Goal: Transaction & Acquisition: Subscribe to service/newsletter

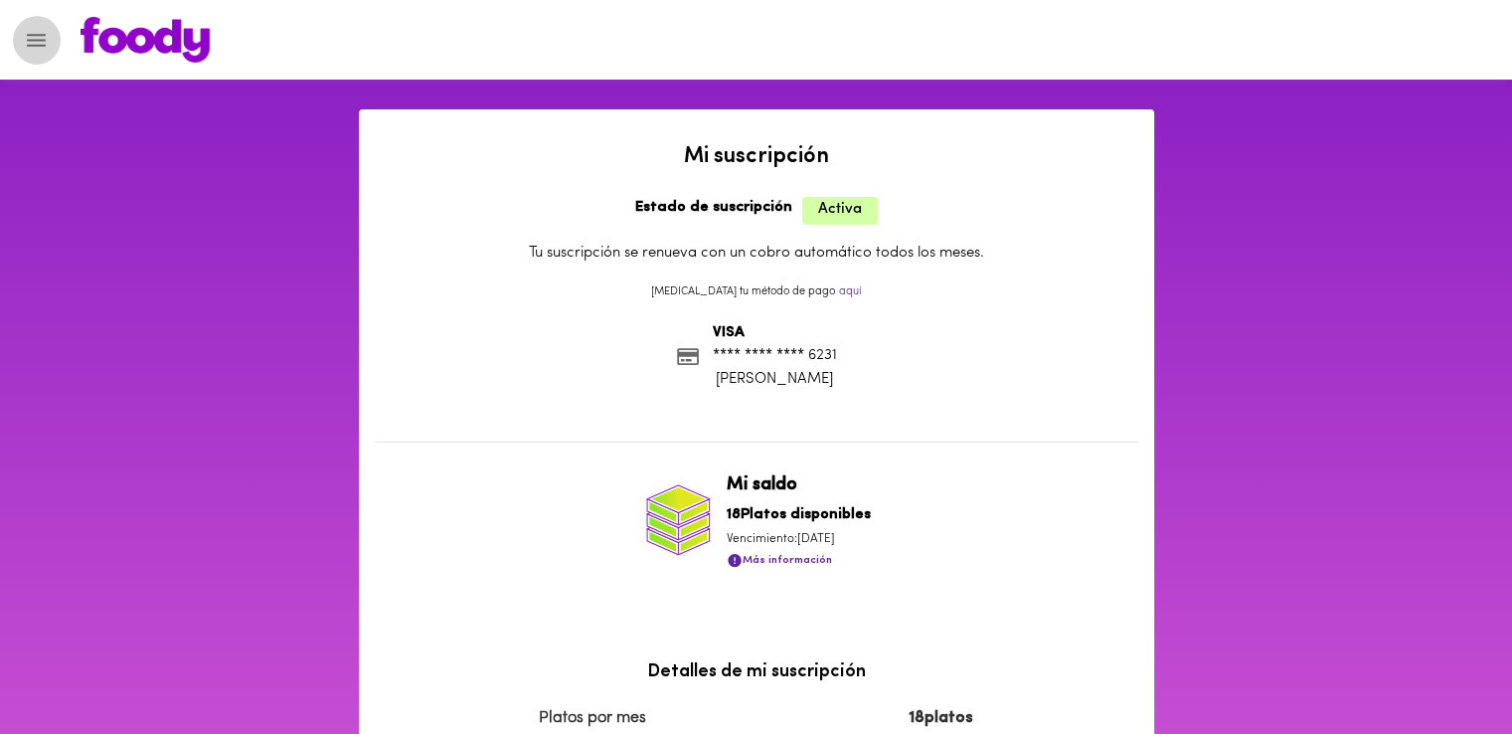
click at [36, 28] on icon "Menu" at bounding box center [36, 40] width 25 height 25
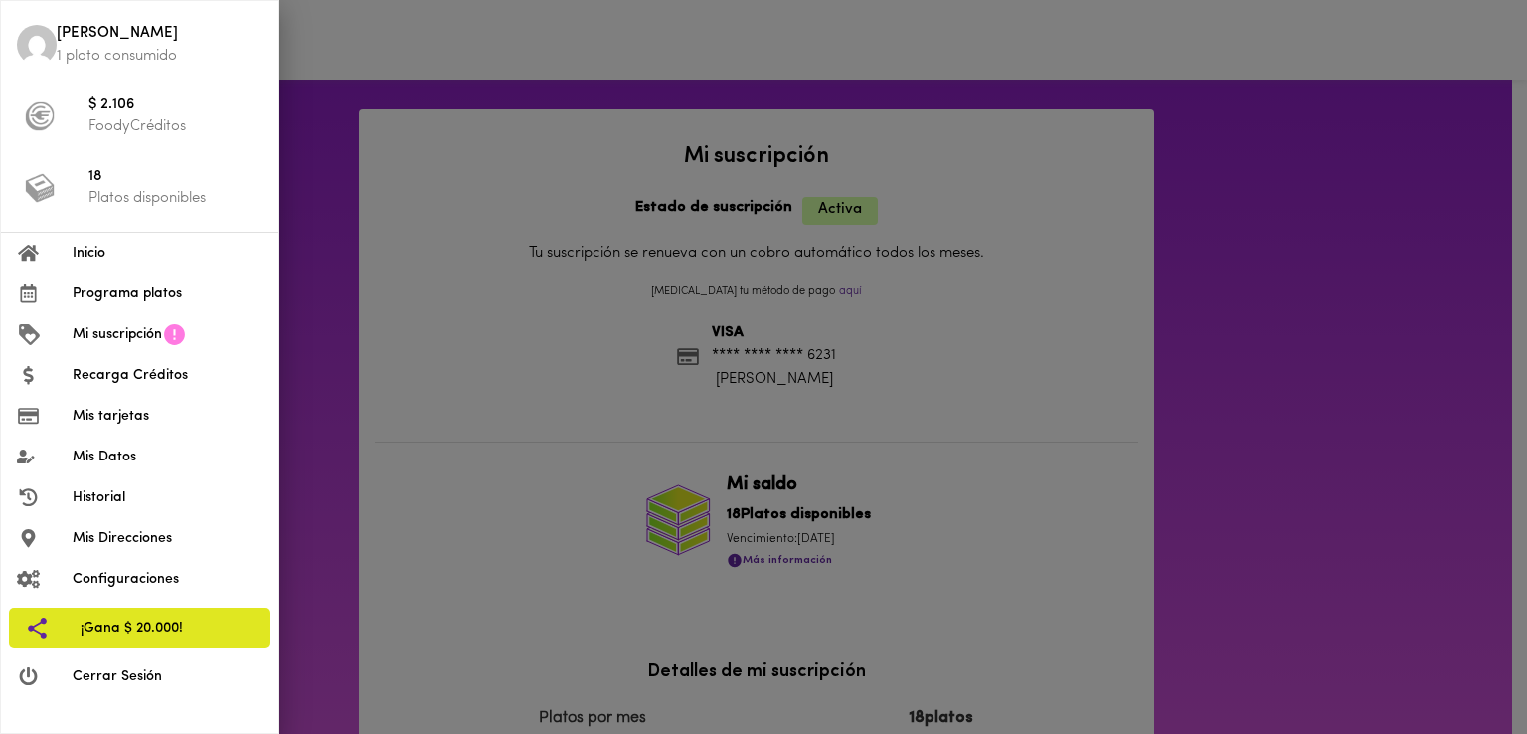
click at [115, 297] on span "Programa platos" at bounding box center [168, 293] width 190 height 21
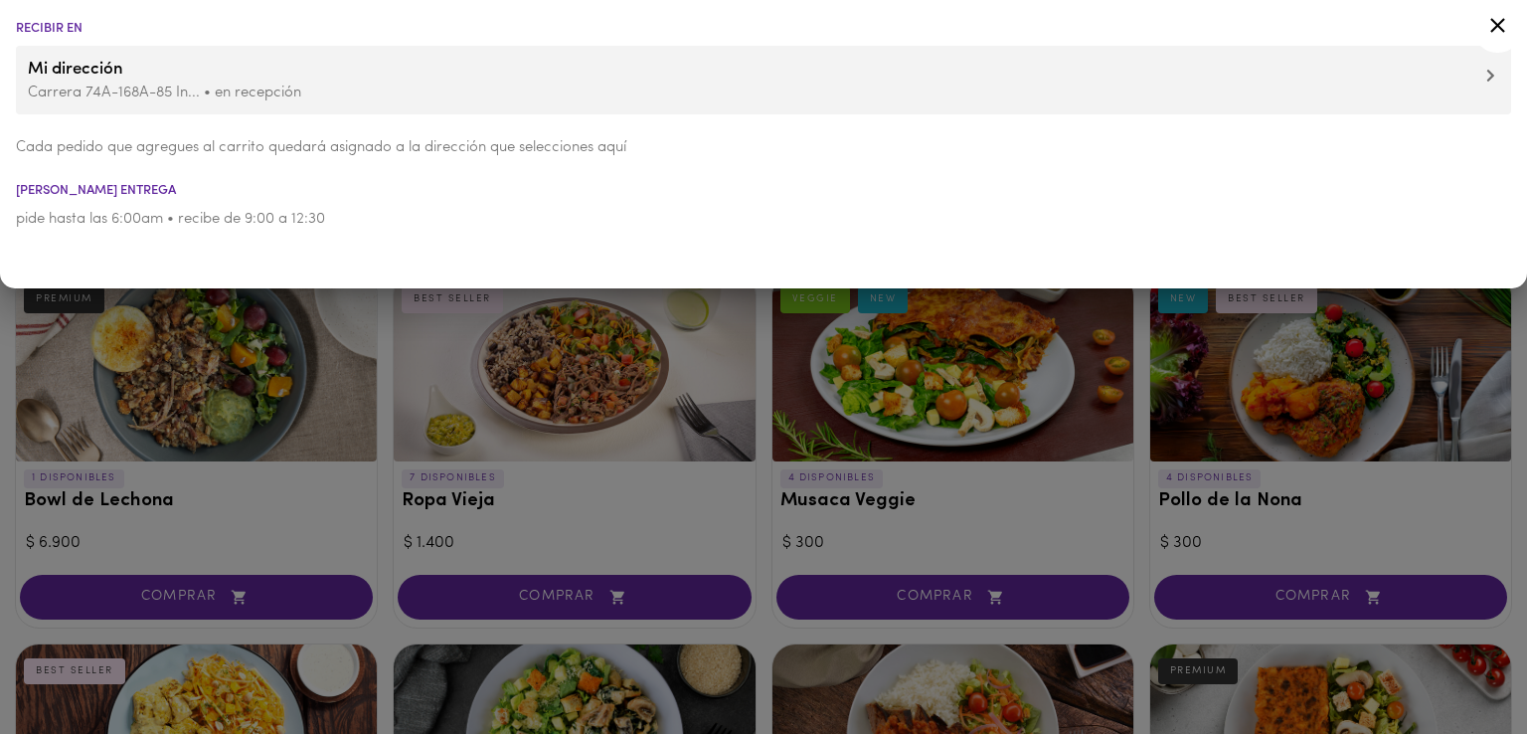
click at [561, 438] on div at bounding box center [763, 367] width 1527 height 734
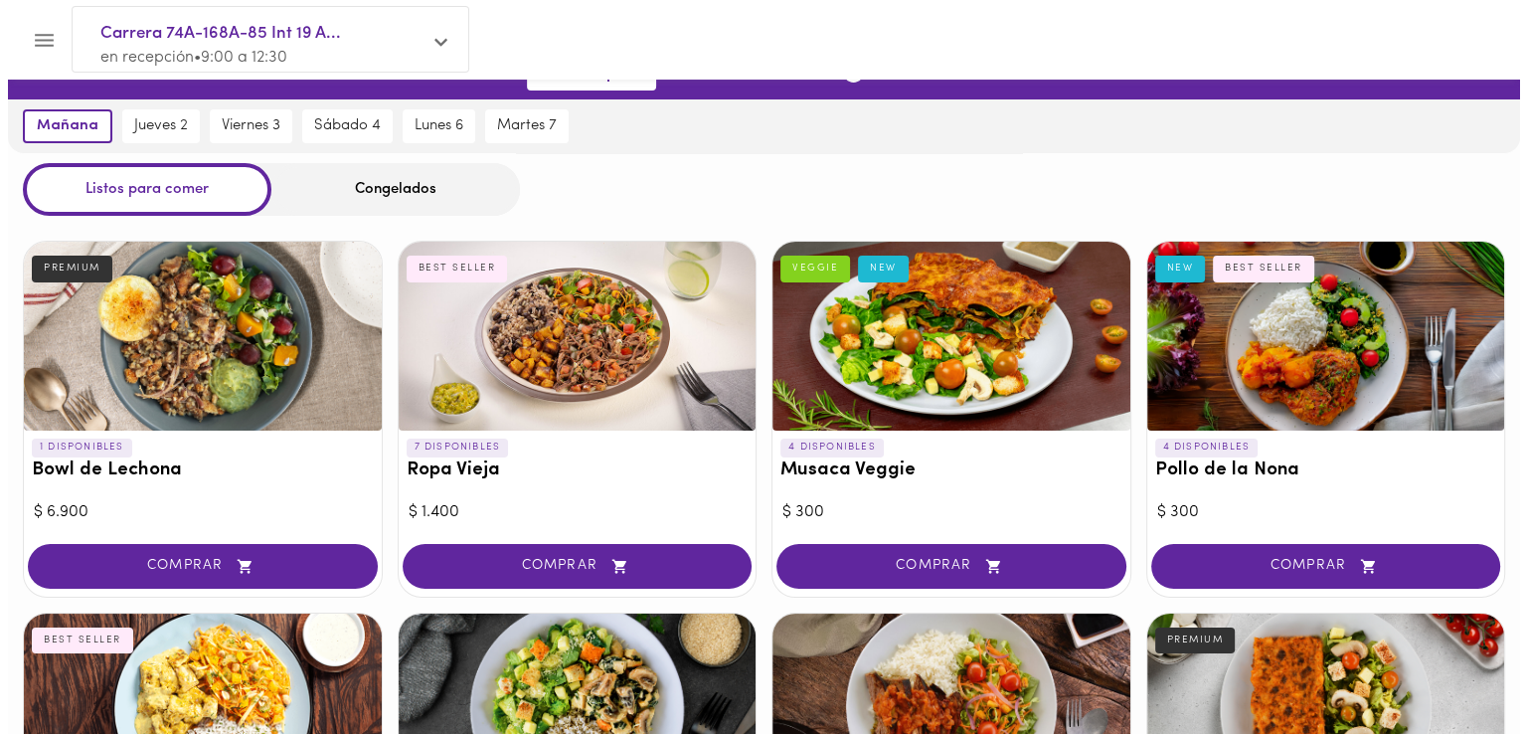
scroll to position [29, 0]
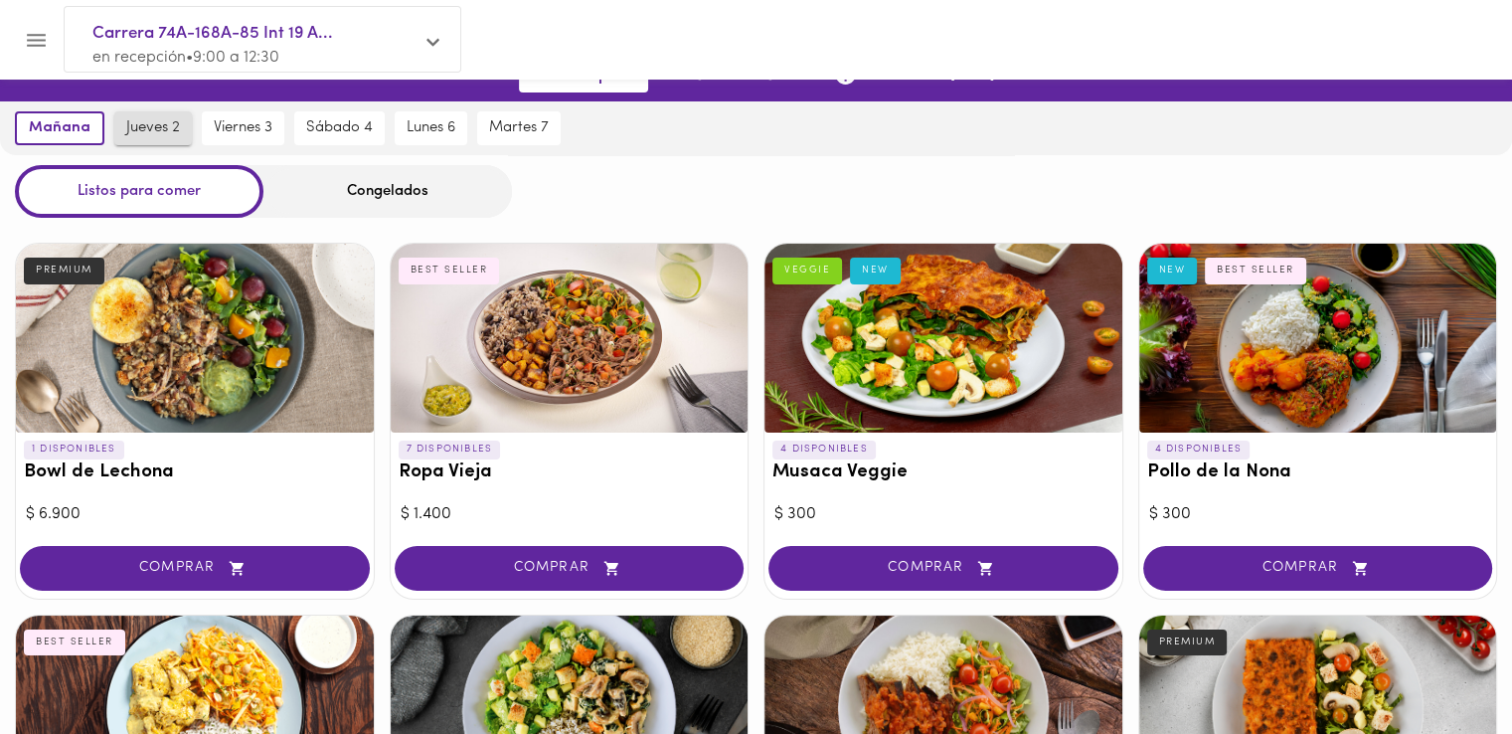
click at [139, 119] on span "jueves 2" at bounding box center [153, 128] width 54 height 18
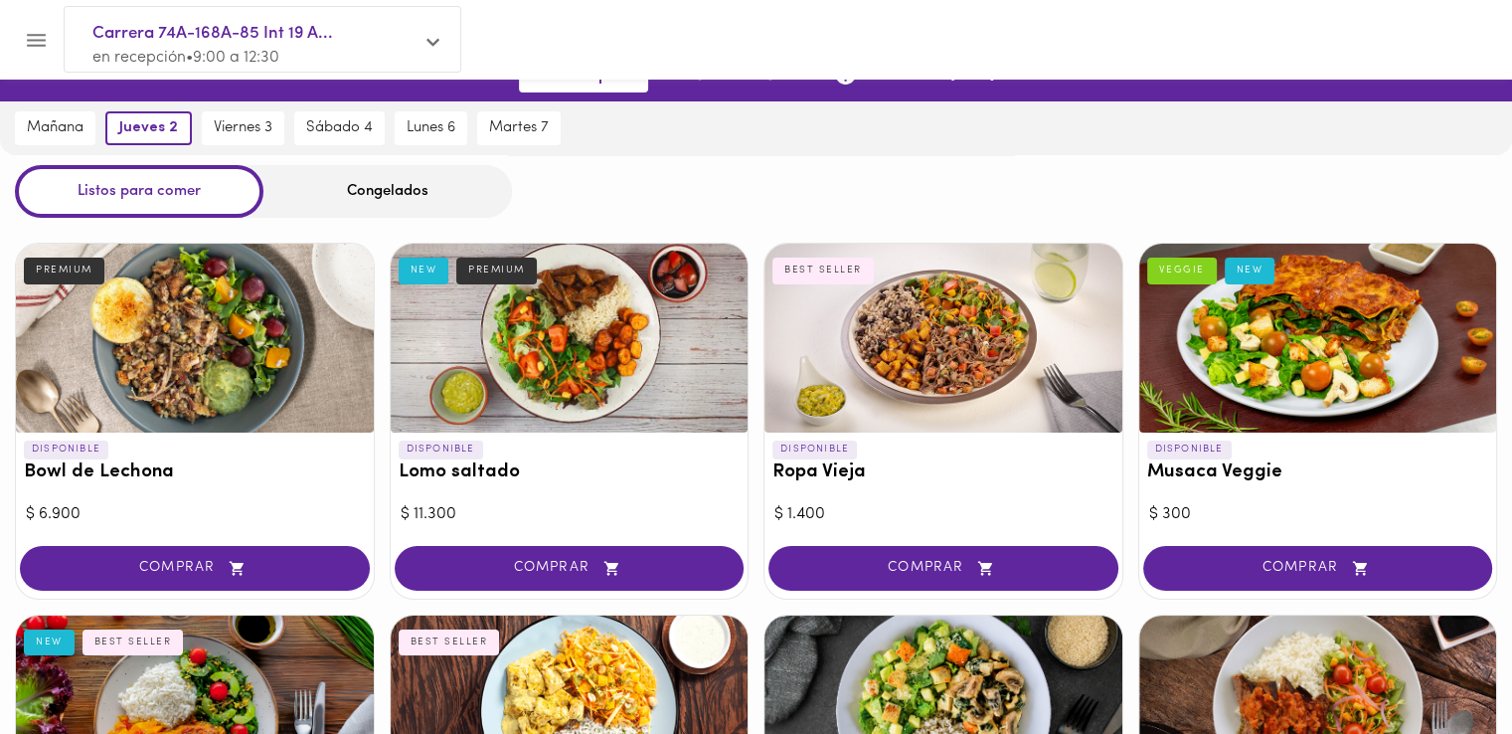
click at [409, 52] on p "en recepción • 9:00 a 12:30" at bounding box center [252, 58] width 320 height 23
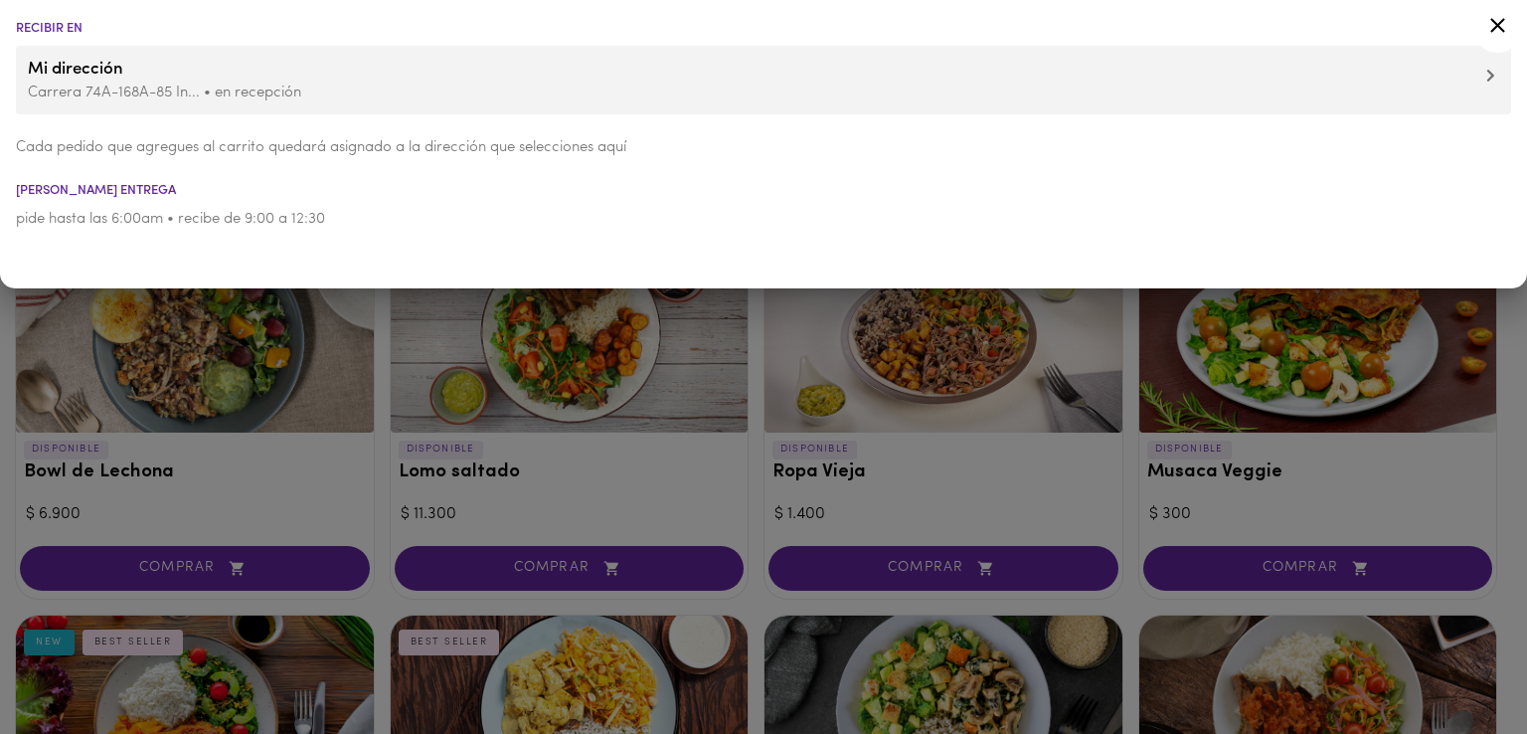
click at [261, 346] on div at bounding box center [763, 367] width 1527 height 734
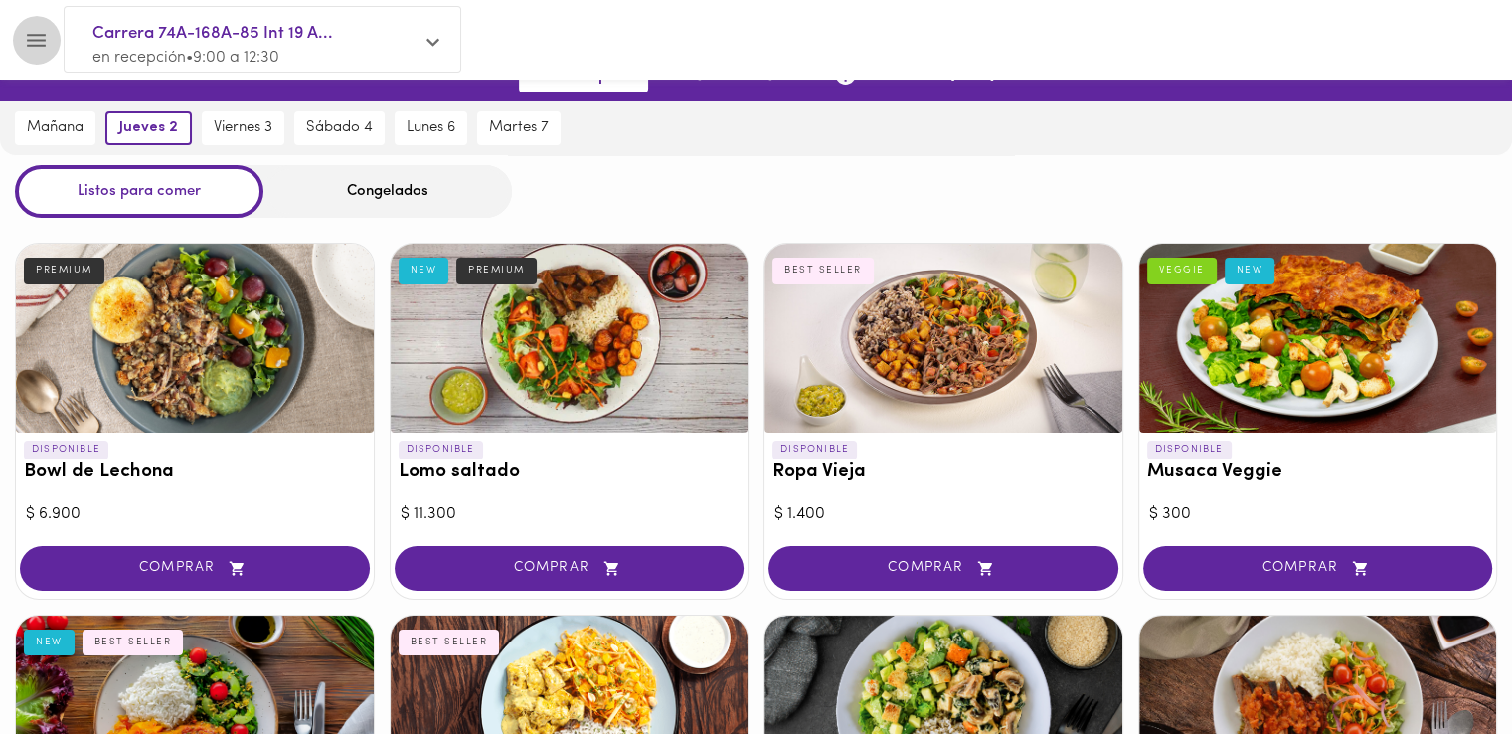
click at [48, 41] on icon "Menu" at bounding box center [36, 40] width 25 height 25
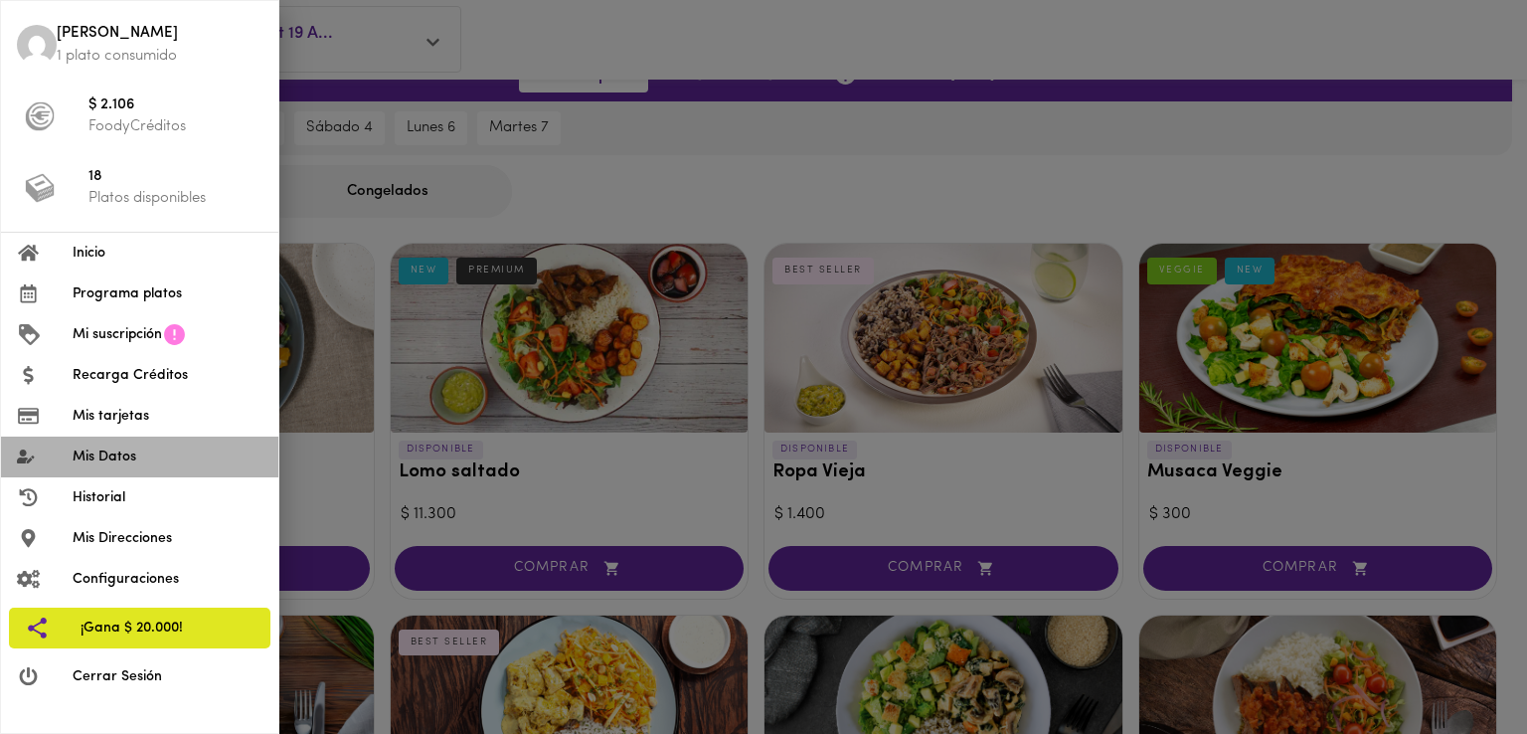
click at [115, 468] on li "Mis Datos" at bounding box center [139, 456] width 277 height 41
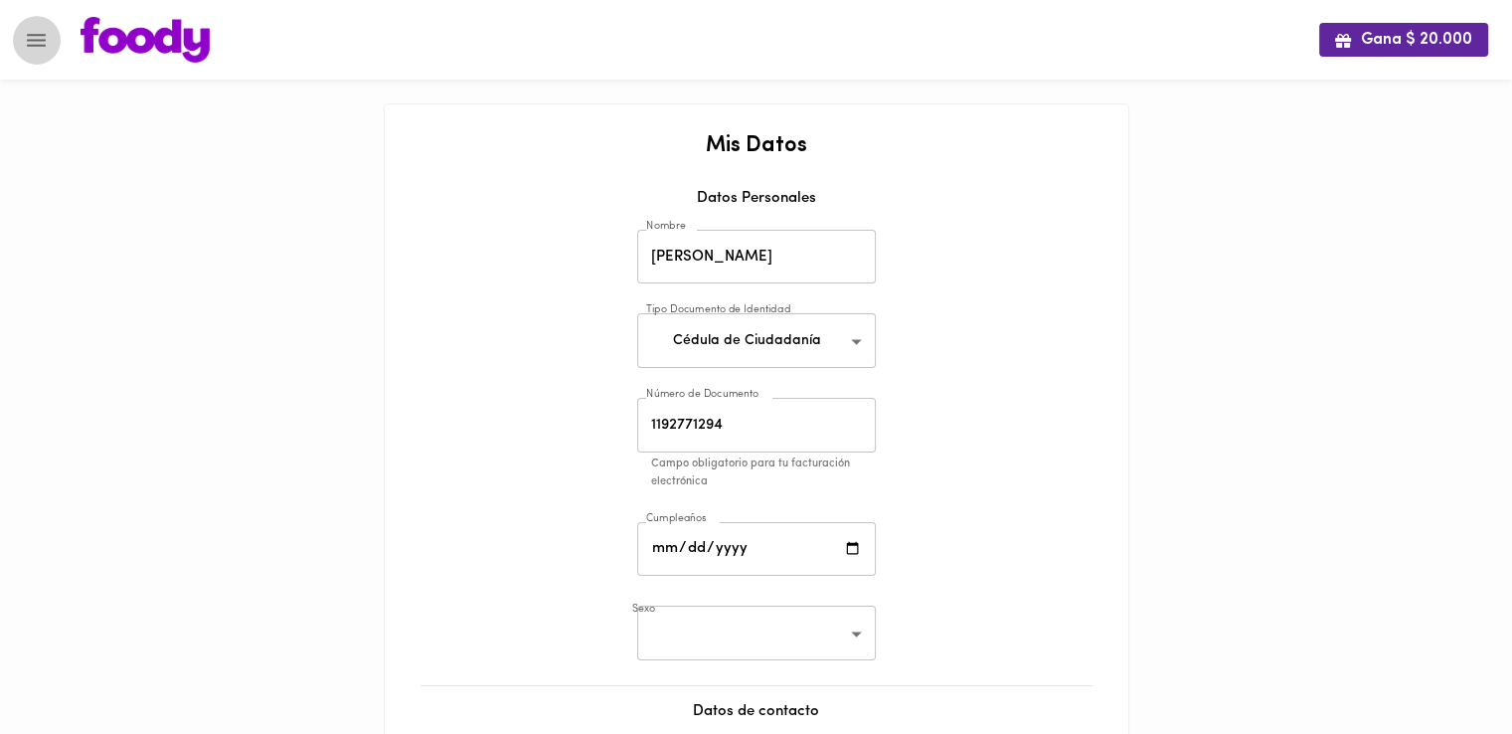
click at [36, 43] on icon "Menu" at bounding box center [36, 40] width 25 height 25
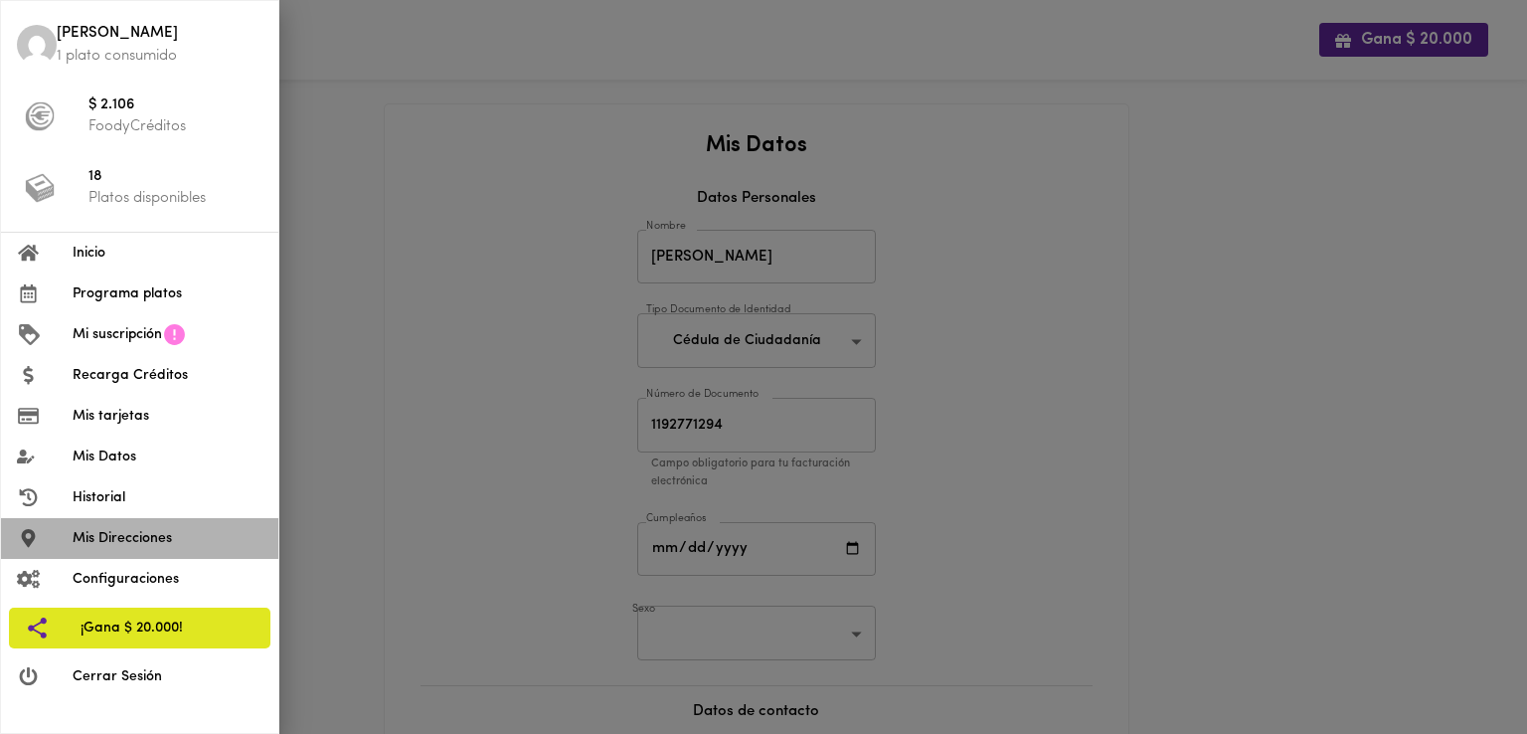
click at [157, 541] on span "Mis Direcciones" at bounding box center [168, 538] width 190 height 21
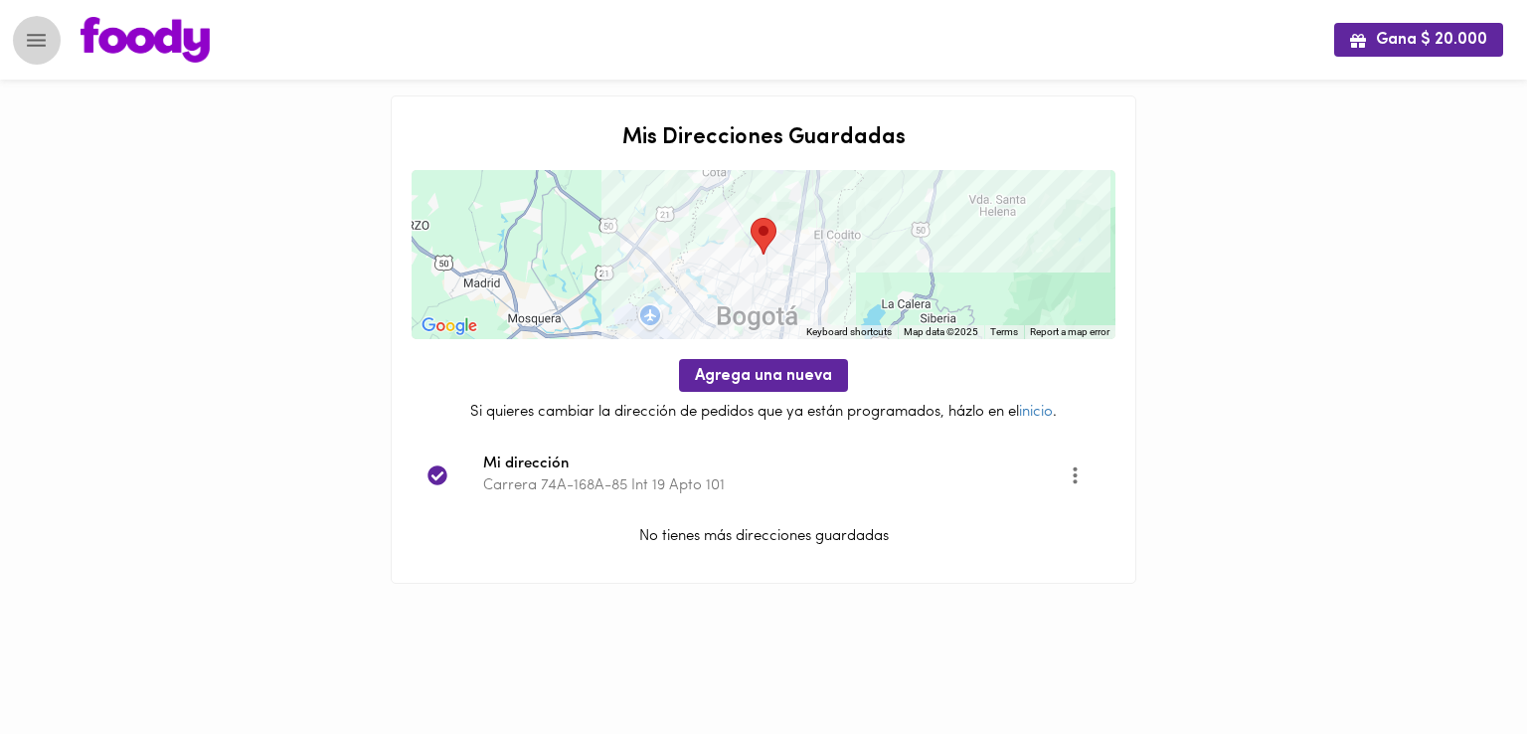
click at [21, 36] on button "Menu" at bounding box center [36, 40] width 49 height 49
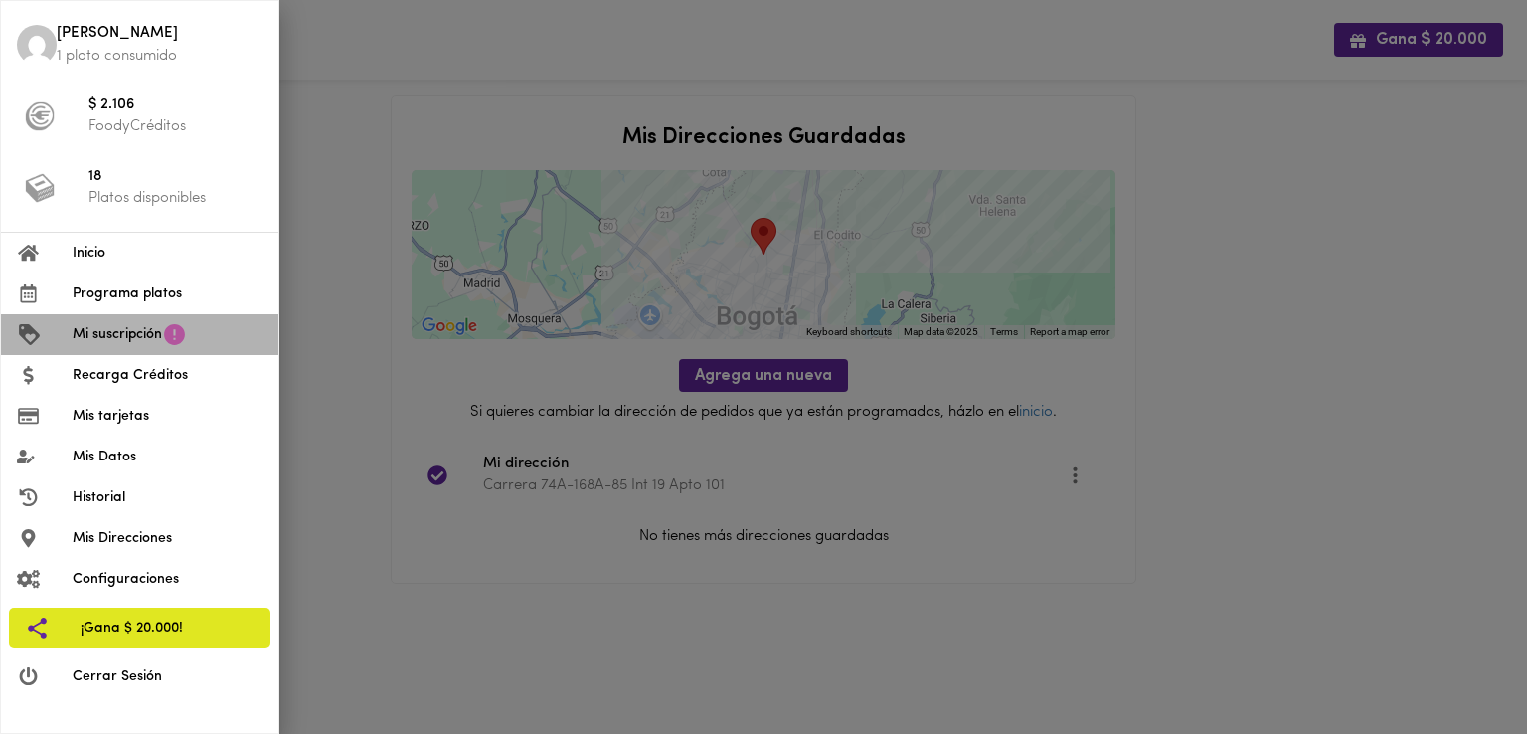
click at [135, 328] on span "Mi suscripción" at bounding box center [117, 334] width 89 height 21
